Goal: Navigation & Orientation: Go to known website

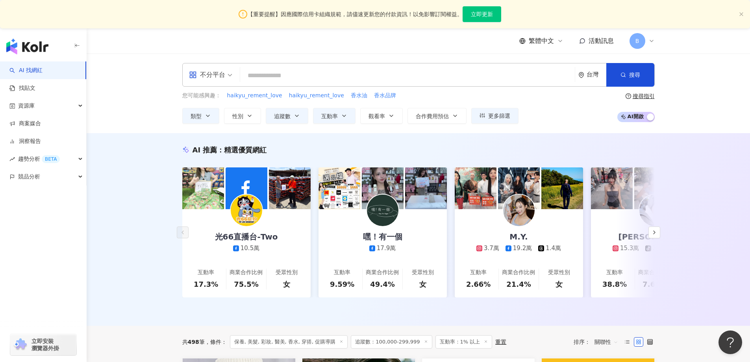
drag, startPoint x: 700, startPoint y: 63, endPoint x: 703, endPoint y: 70, distance: 7.8
click at [700, 63] on div "不分平台 台灣 搜尋 您可能感興趣： haikyu_rement_love haikyu_rement_love 香水油 香水品牌 類型 性別 追蹤數 互動率…" at bounding box center [418, 94] width 663 height 80
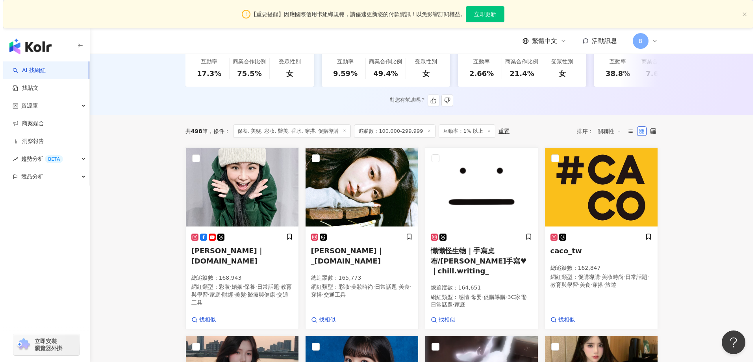
scroll to position [276, 0]
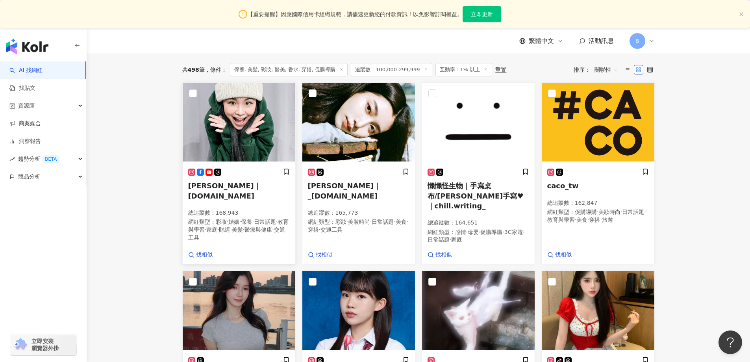
click at [228, 108] on img at bounding box center [239, 122] width 113 height 79
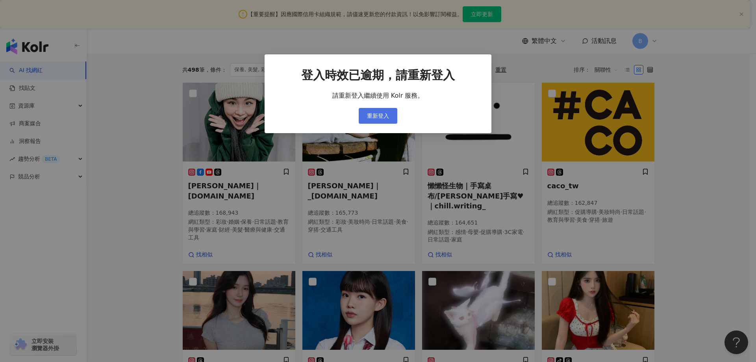
click at [379, 117] on span "重新登入" at bounding box center [378, 116] width 22 height 6
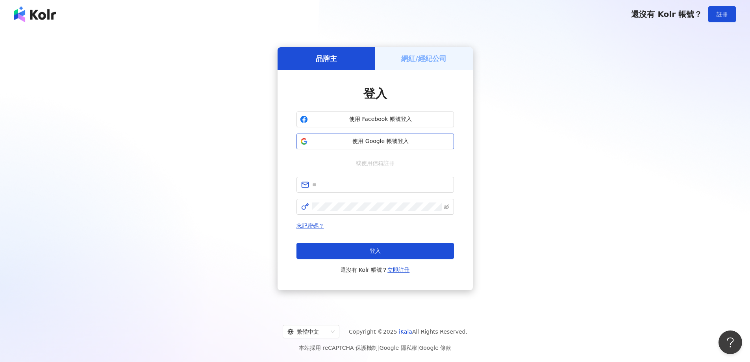
click at [378, 141] on span "使用 Google 帳號登入" at bounding box center [380, 141] width 139 height 8
click at [353, 146] on button "使用 Google 帳號登入" at bounding box center [374, 141] width 157 height 16
